Goal: Task Accomplishment & Management: Use online tool/utility

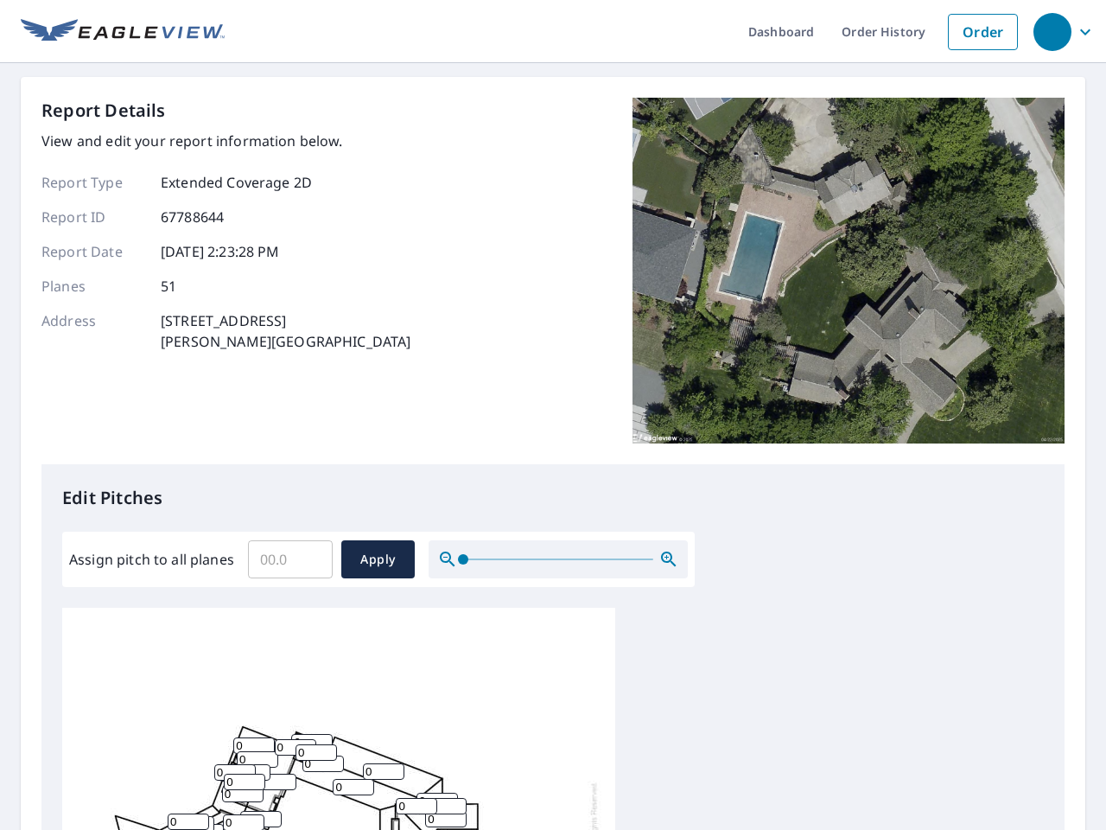
click at [553, 415] on div "Report Details View and edit your report information below. Report Type Extende…" at bounding box center [552, 281] width 1023 height 366
click at [1052, 31] on div "button" at bounding box center [1052, 32] width 38 height 38
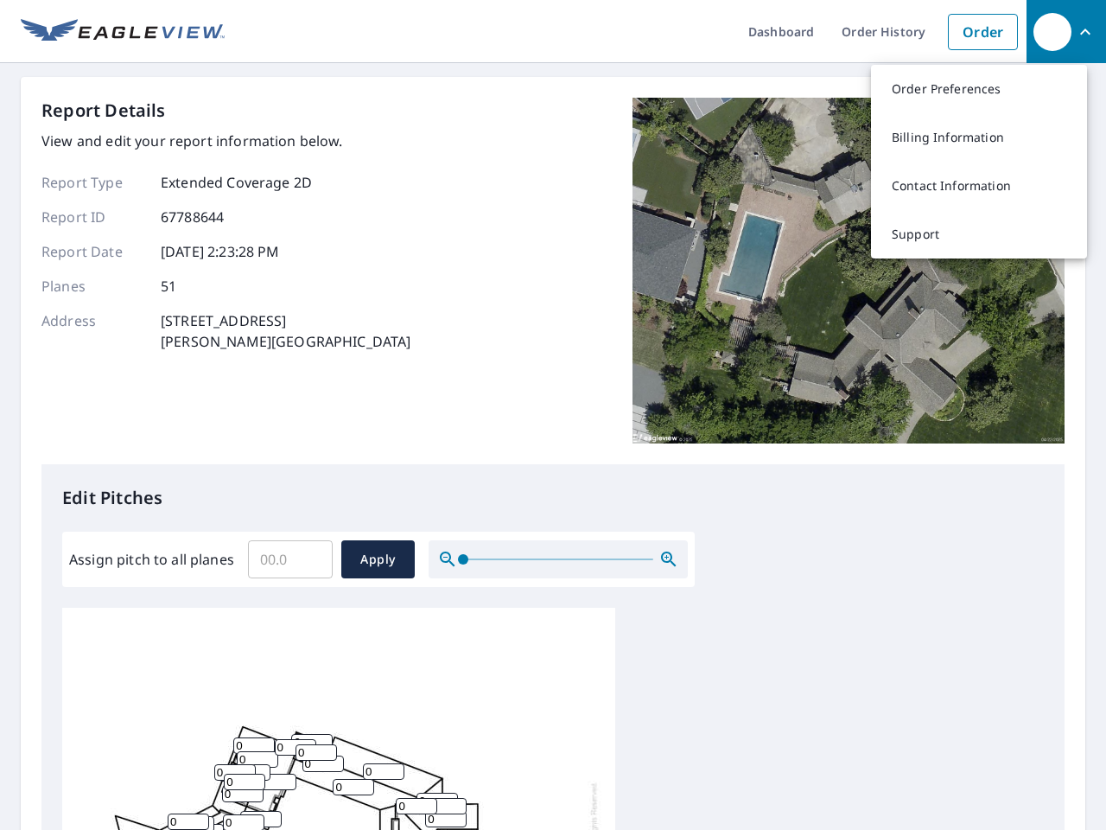
click at [290, 559] on input "Assign pitch to all planes" at bounding box center [290, 559] width 85 height 48
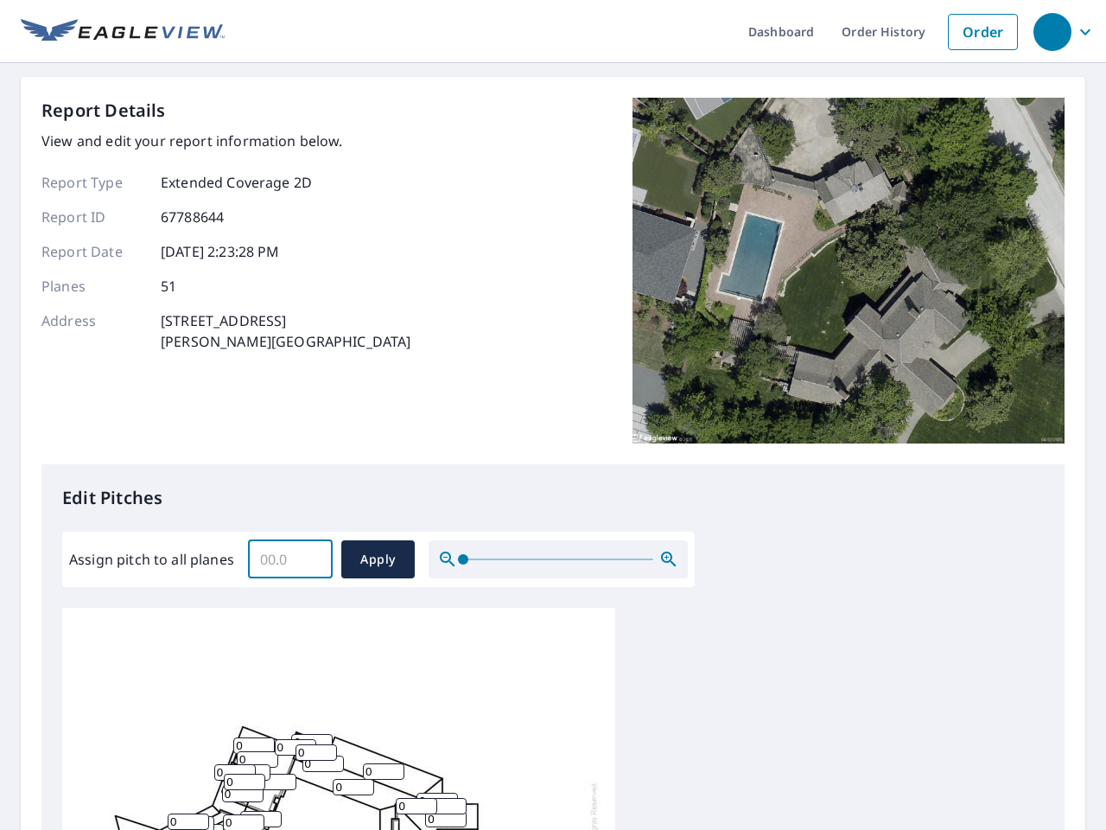
click at [378, 559] on span "Apply" at bounding box center [378, 560] width 46 height 22
click at [669, 559] on icon "button" at bounding box center [668, 559] width 21 height 21
